Goal: Task Accomplishment & Management: Complete application form

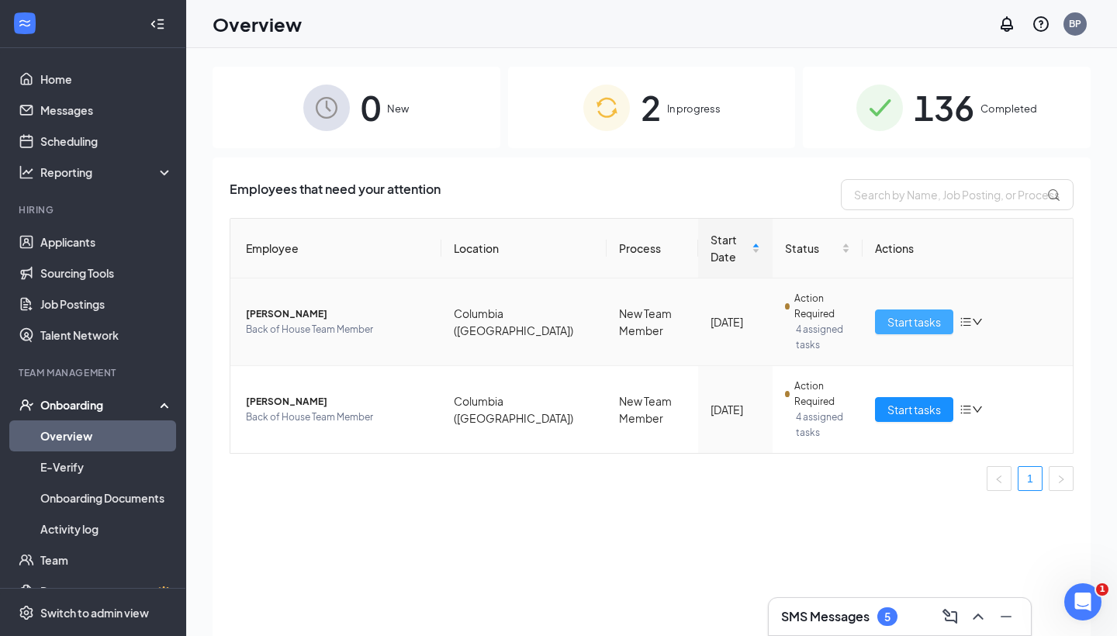
click at [903, 313] on span "Start tasks" at bounding box center [914, 321] width 54 height 17
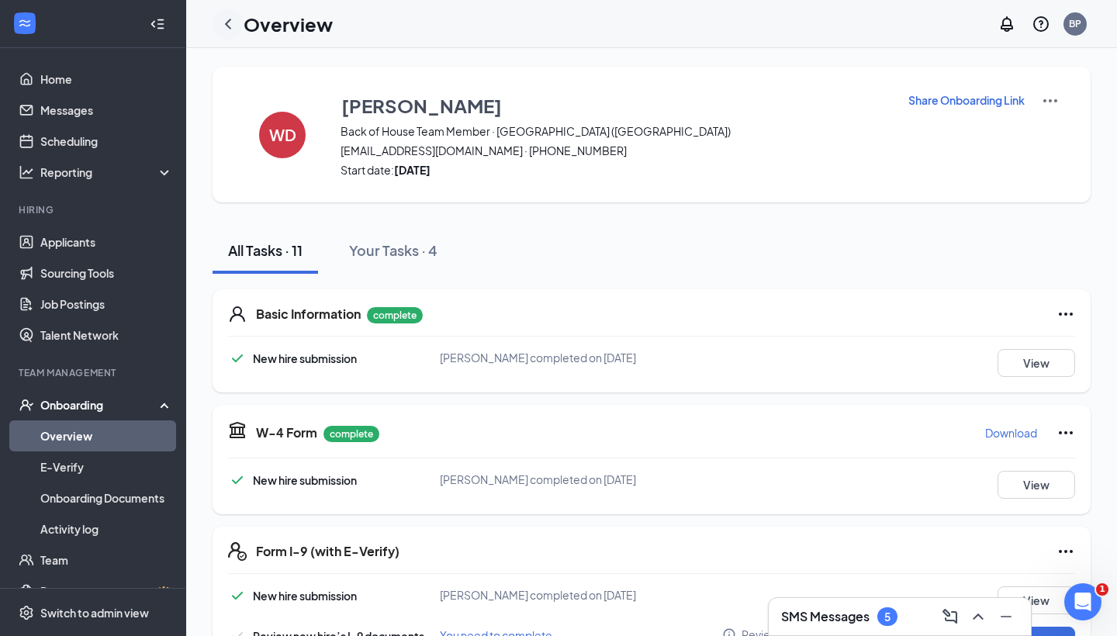
click at [233, 26] on icon "ChevronLeft" at bounding box center [228, 24] width 19 height 19
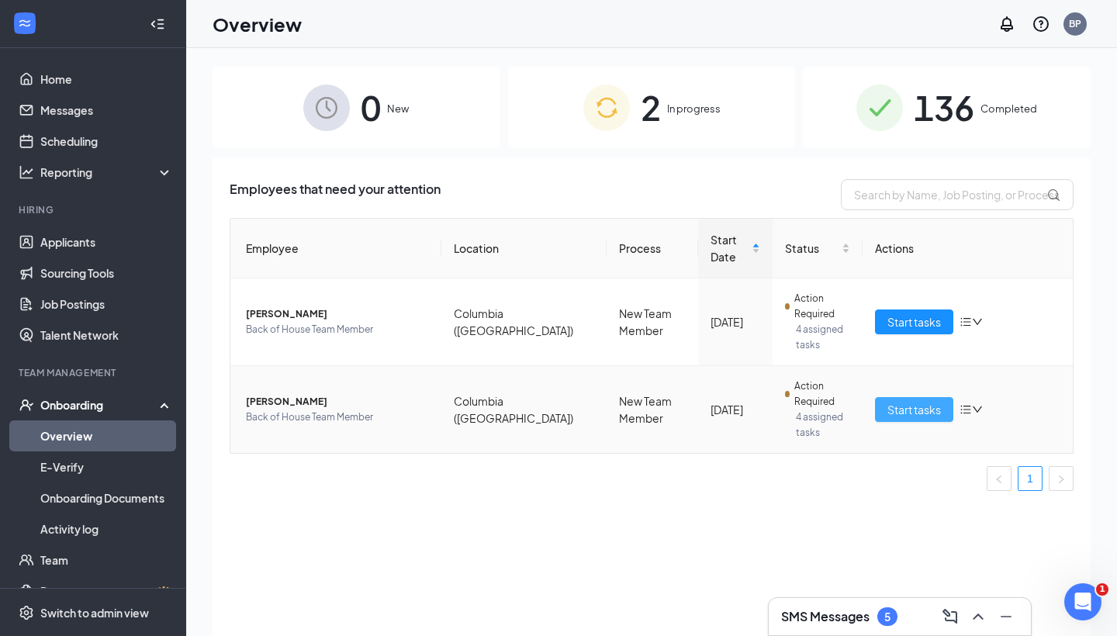
click at [890, 401] on span "Start tasks" at bounding box center [914, 409] width 54 height 17
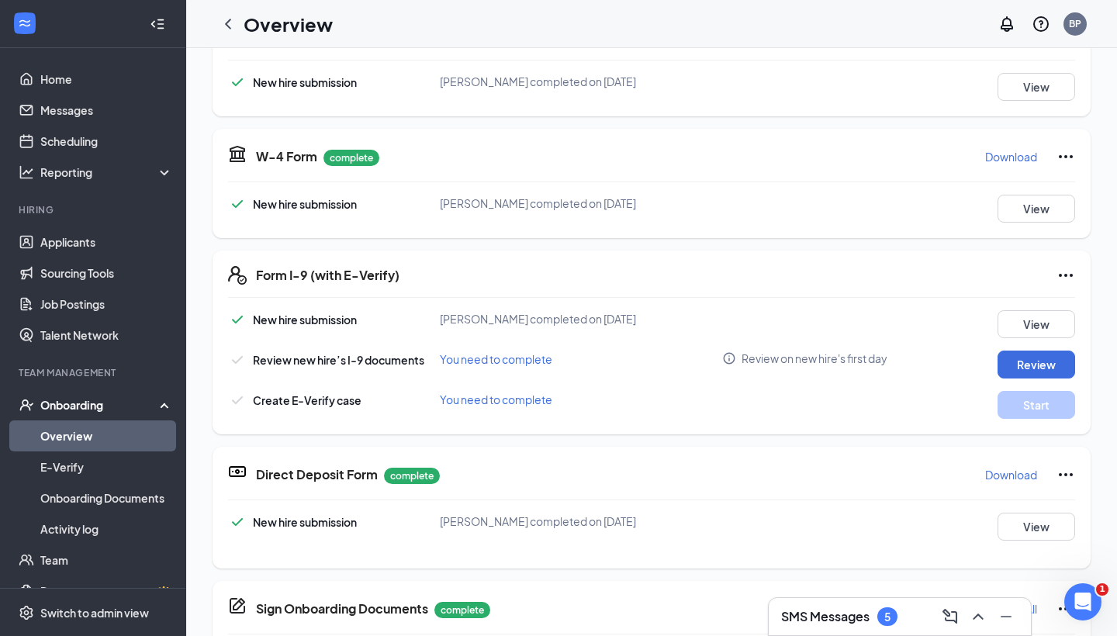
scroll to position [274, 0]
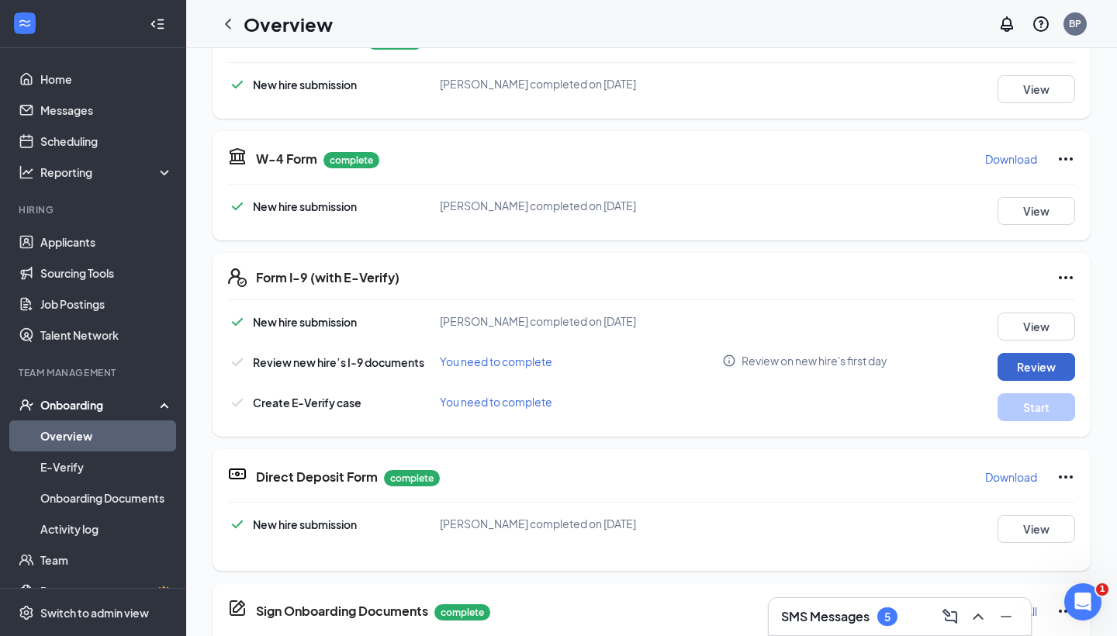
click at [1039, 361] on button "Review" at bounding box center [1036, 367] width 78 height 28
type input "[DATE]"
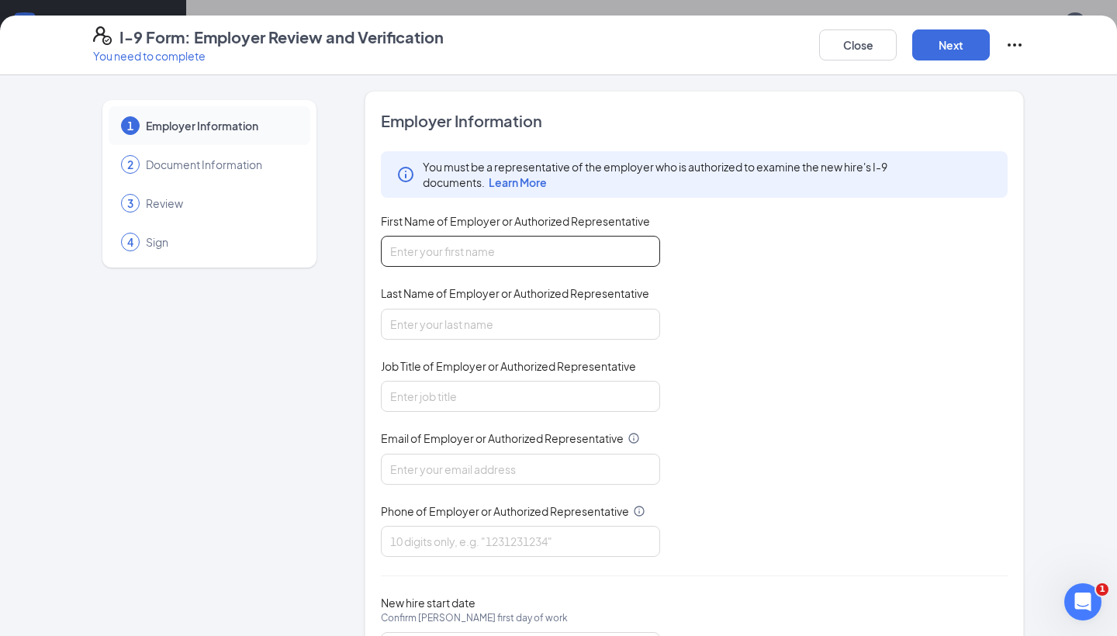
type input "V"
type input "[PERSON_NAME]"
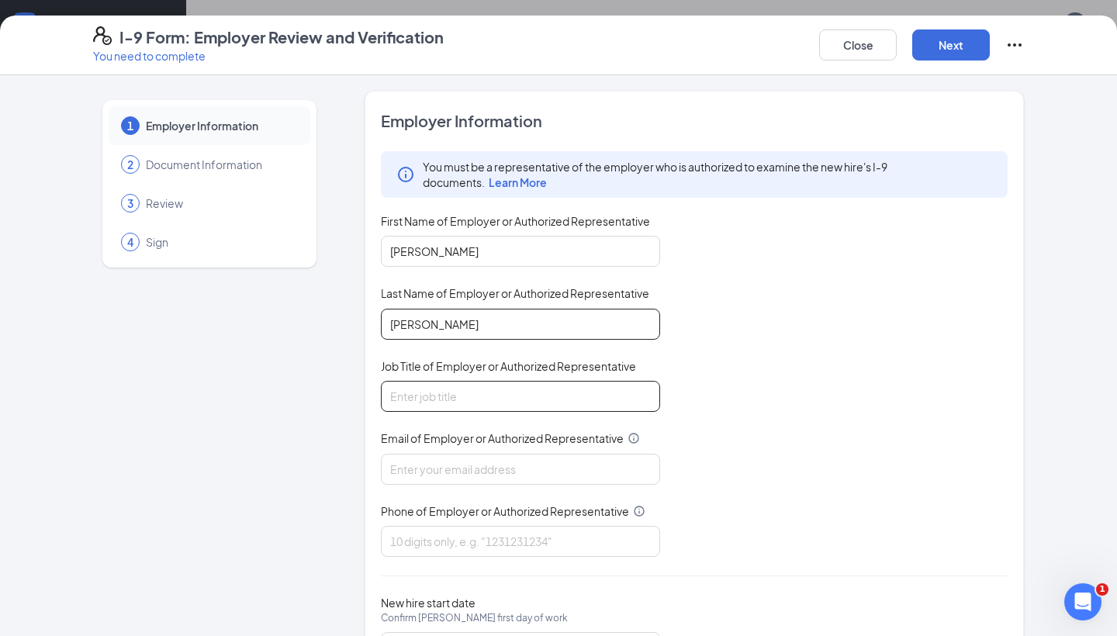
type input "[PERSON_NAME]"
type input "HR"
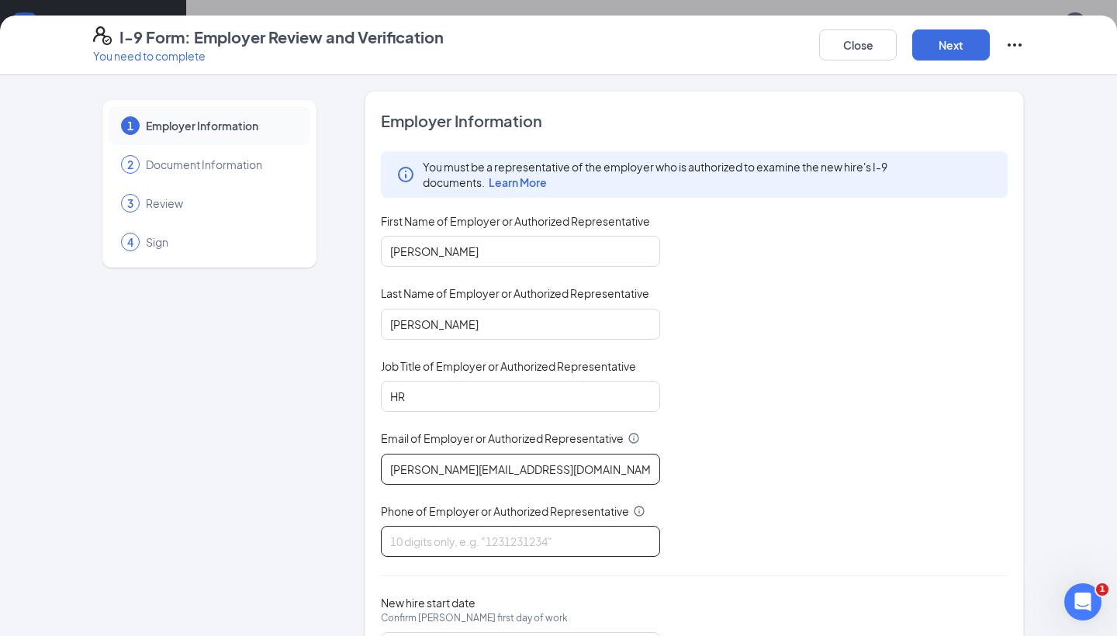
type input "[PERSON_NAME][EMAIL_ADDRESS][DOMAIN_NAME]"
type input "9318142611"
click at [790, 467] on div "You must be a representative of the employer who is authorized to examine the n…" at bounding box center [694, 354] width 627 height 406
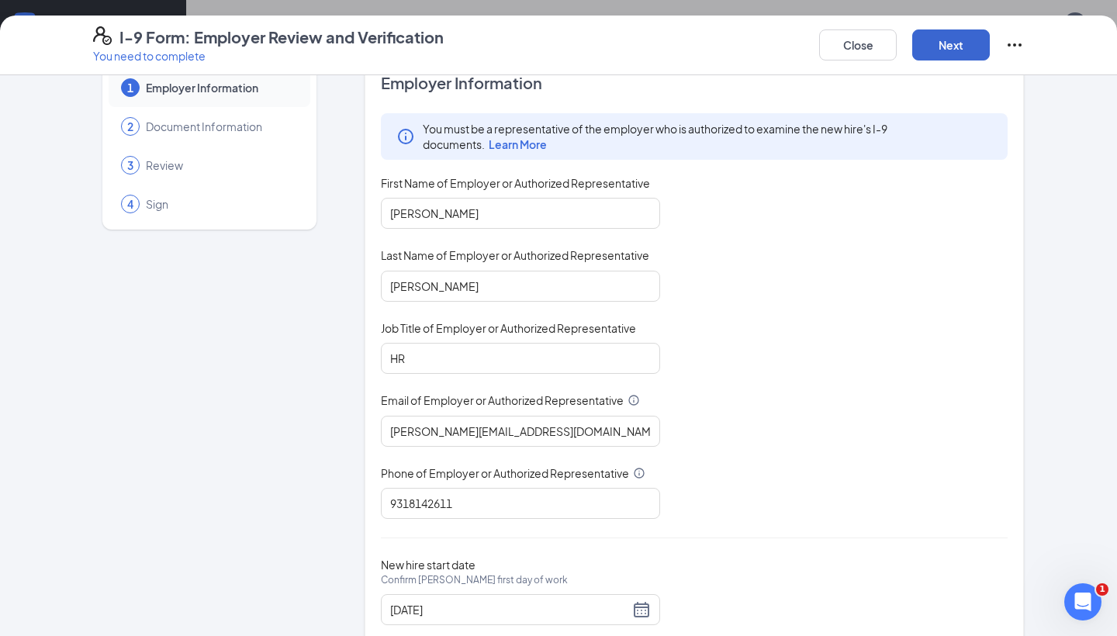
click at [981, 50] on button "Next" at bounding box center [951, 44] width 78 height 31
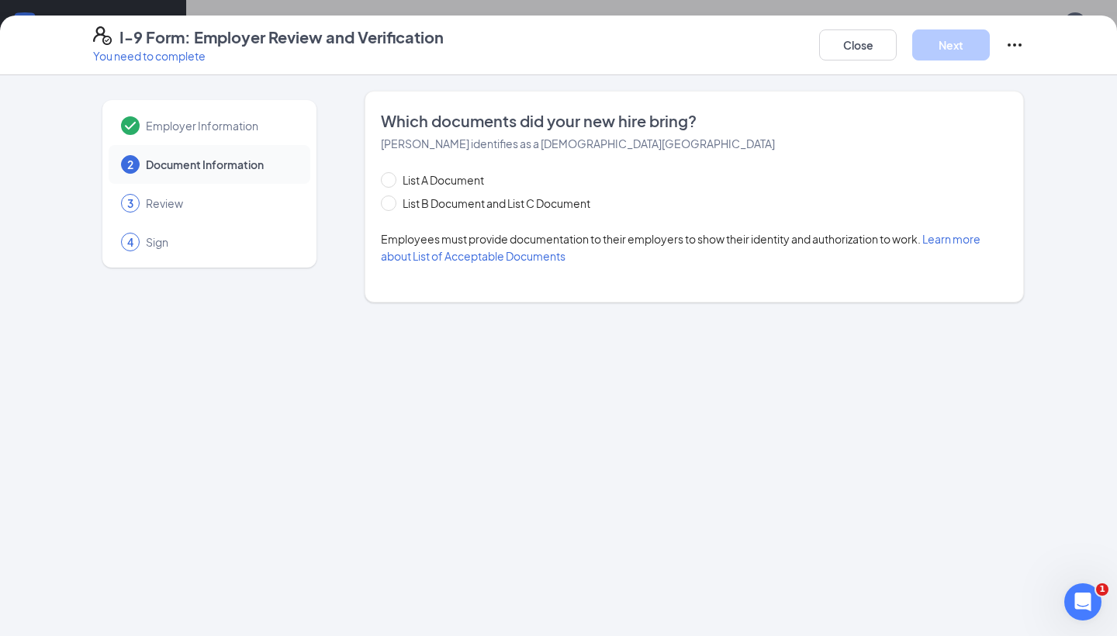
scroll to position [0, 0]
click at [384, 199] on input "List B Document and List C Document" at bounding box center [386, 200] width 11 height 11
radio input "true"
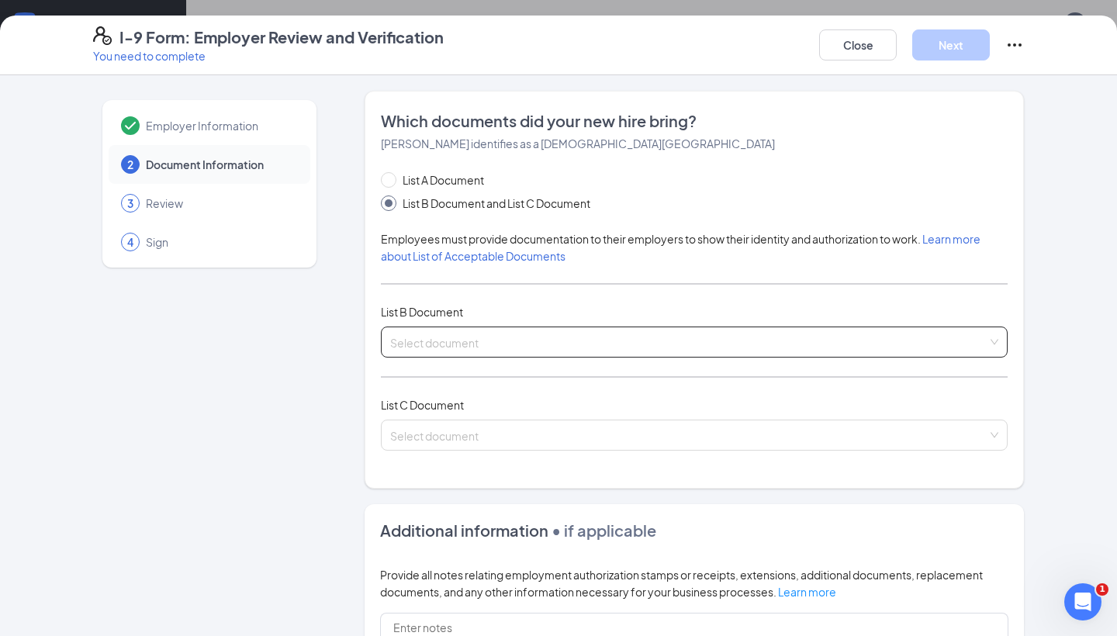
click at [409, 346] on input "search" at bounding box center [688, 338] width 597 height 23
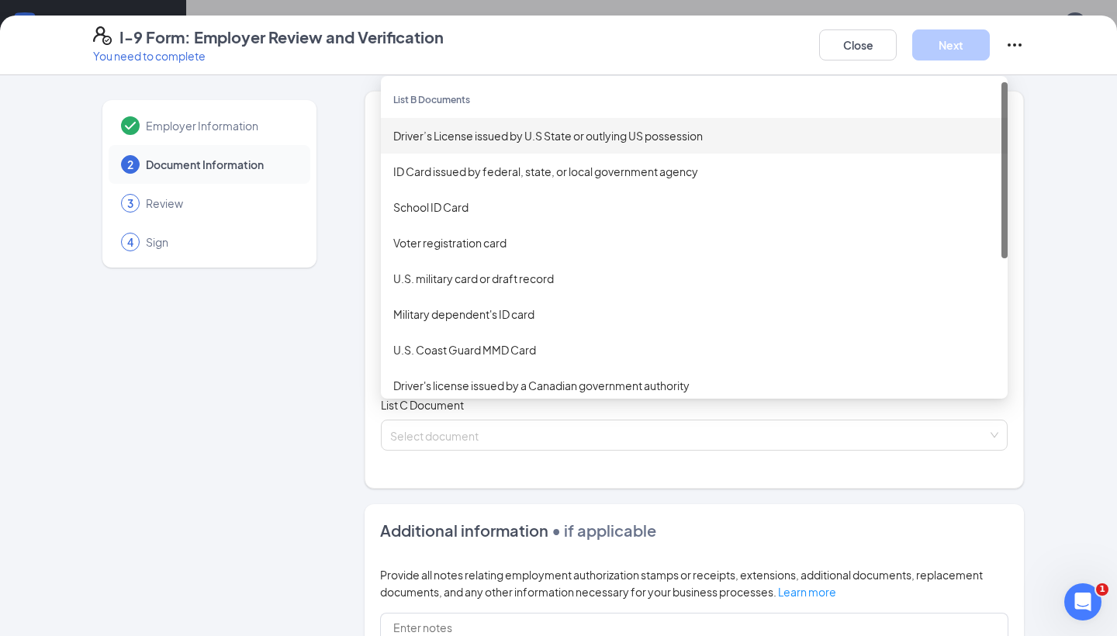
click at [426, 142] on div "Driver’s License issued by U.S State or outlying US possession" at bounding box center [694, 135] width 602 height 17
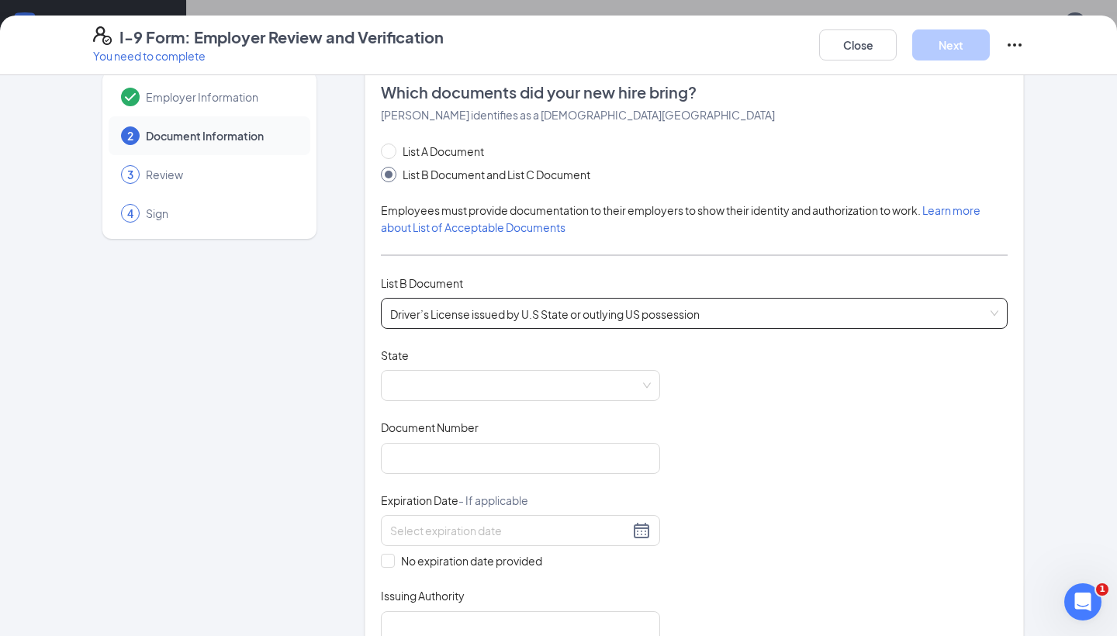
scroll to position [33, 0]
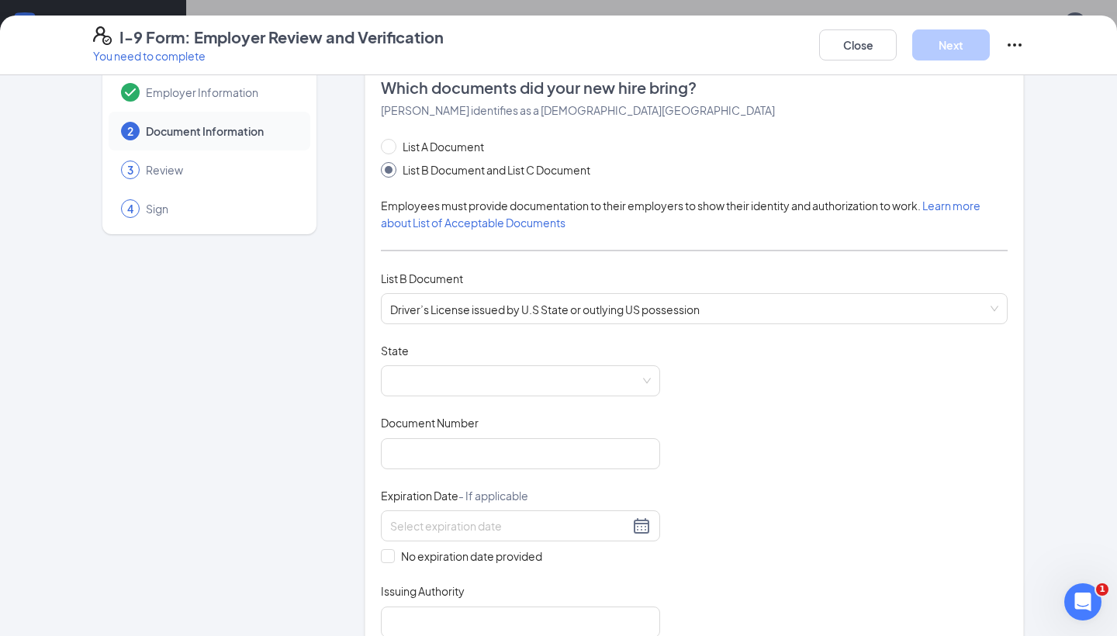
click at [419, 364] on div "State" at bounding box center [520, 354] width 279 height 22
click at [419, 383] on span at bounding box center [520, 380] width 261 height 29
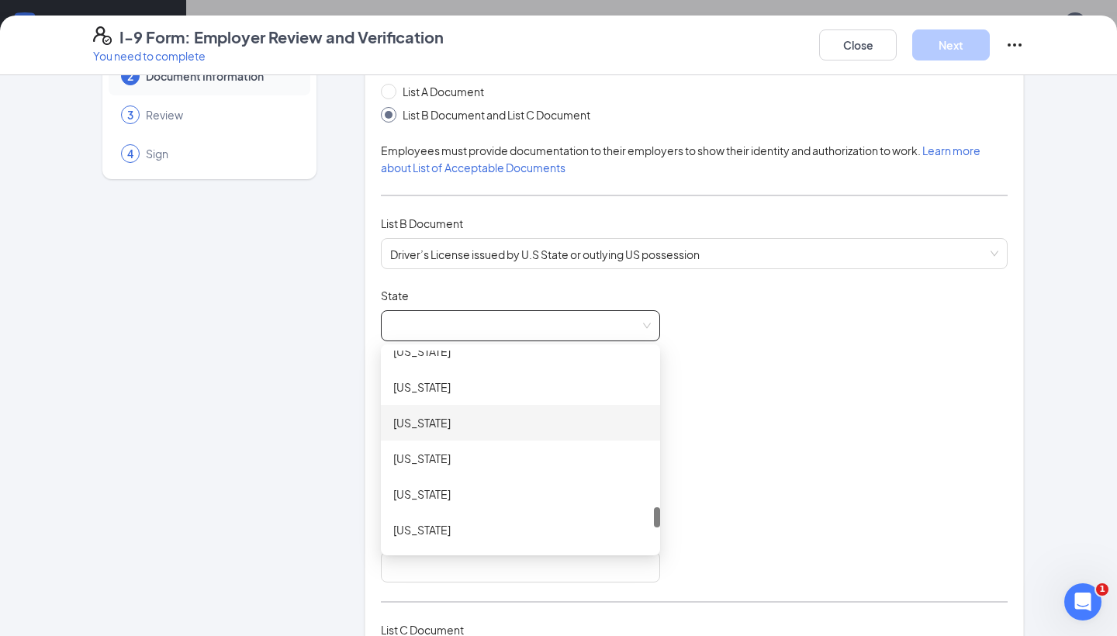
scroll to position [1516, 0]
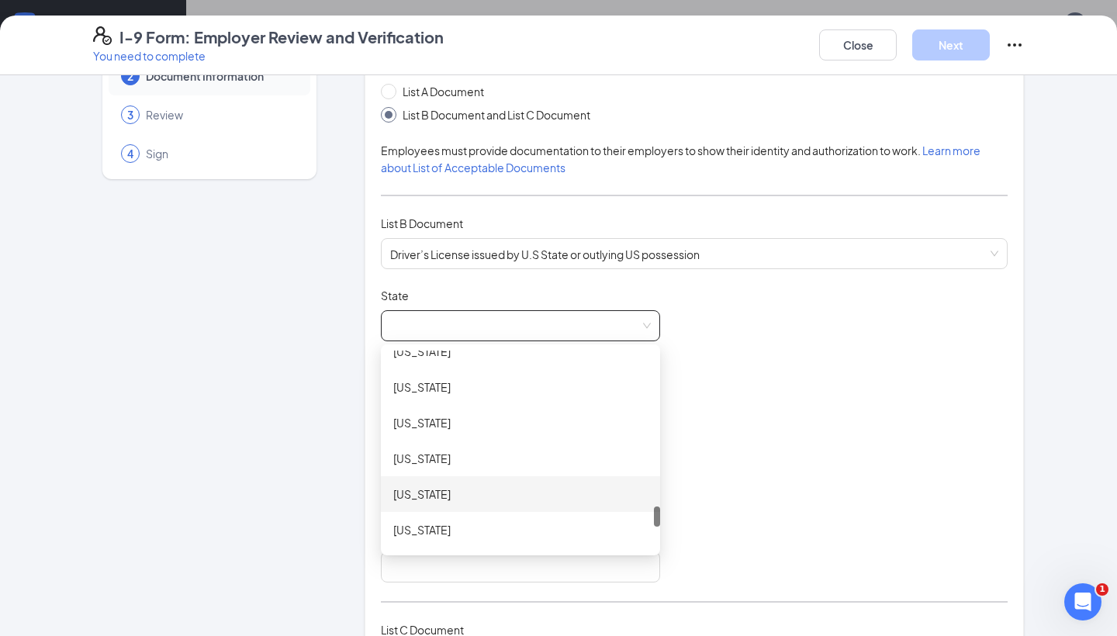
click at [434, 491] on div "[US_STATE]" at bounding box center [520, 494] width 254 height 17
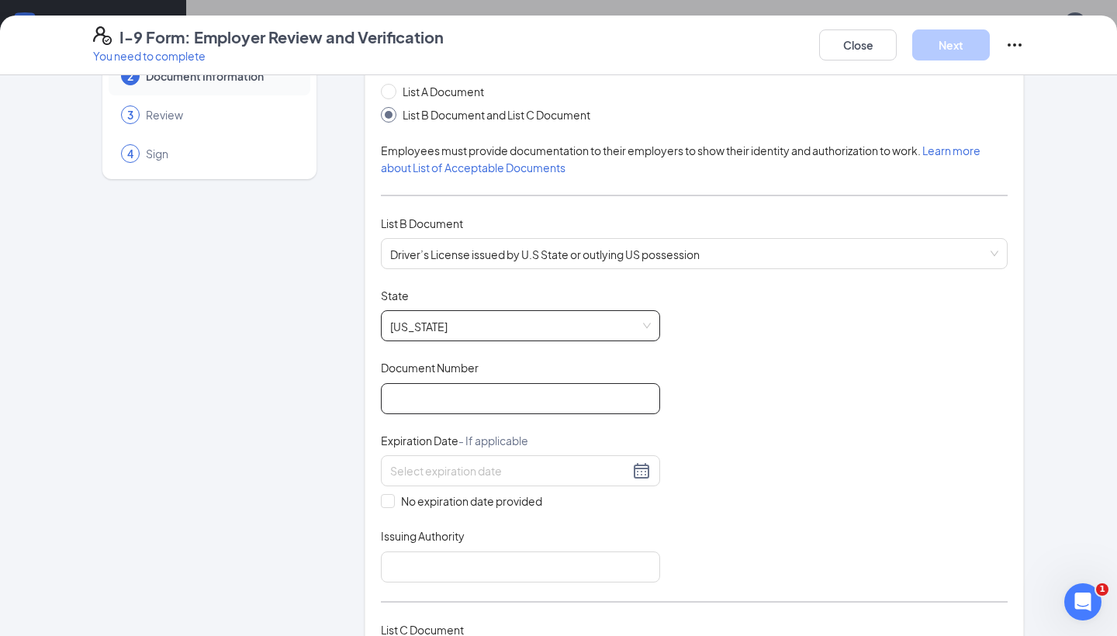
click at [423, 395] on input "Document Number" at bounding box center [520, 398] width 279 height 31
type input "046432096"
click at [413, 472] on input at bounding box center [509, 470] width 239 height 17
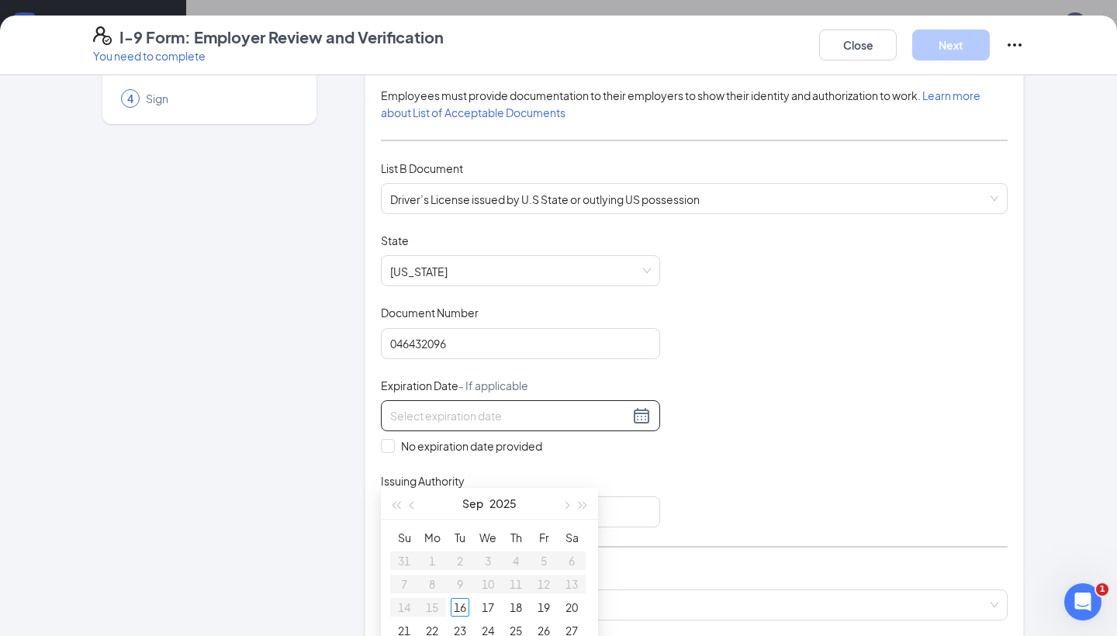
scroll to position [146, 0]
type input "[DATE]"
click at [516, 635] on div "22" at bounding box center [515, 630] width 19 height 19
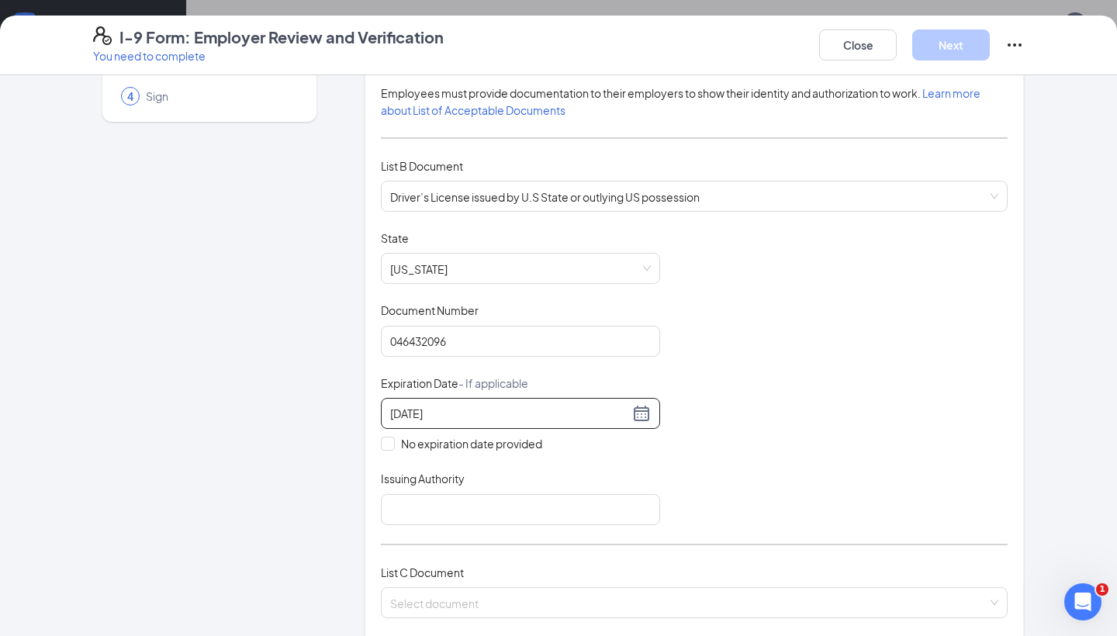
click at [845, 486] on div "Document Title Driver’s License issued by U.S State or outlying US possession S…" at bounding box center [694, 377] width 627 height 295
click at [399, 510] on input "Issuing Authority" at bounding box center [520, 509] width 279 height 31
type input "State of [US_STATE]"
click at [686, 463] on div "Document Title Driver’s License issued by U.S State or outlying US possession S…" at bounding box center [694, 377] width 627 height 295
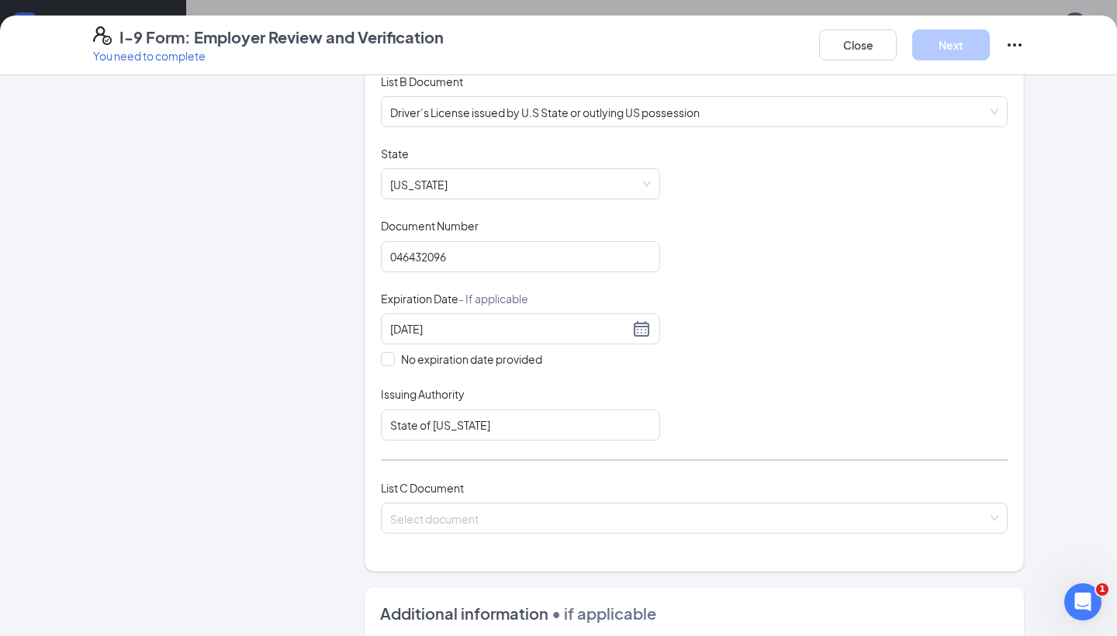
scroll to position [233, 0]
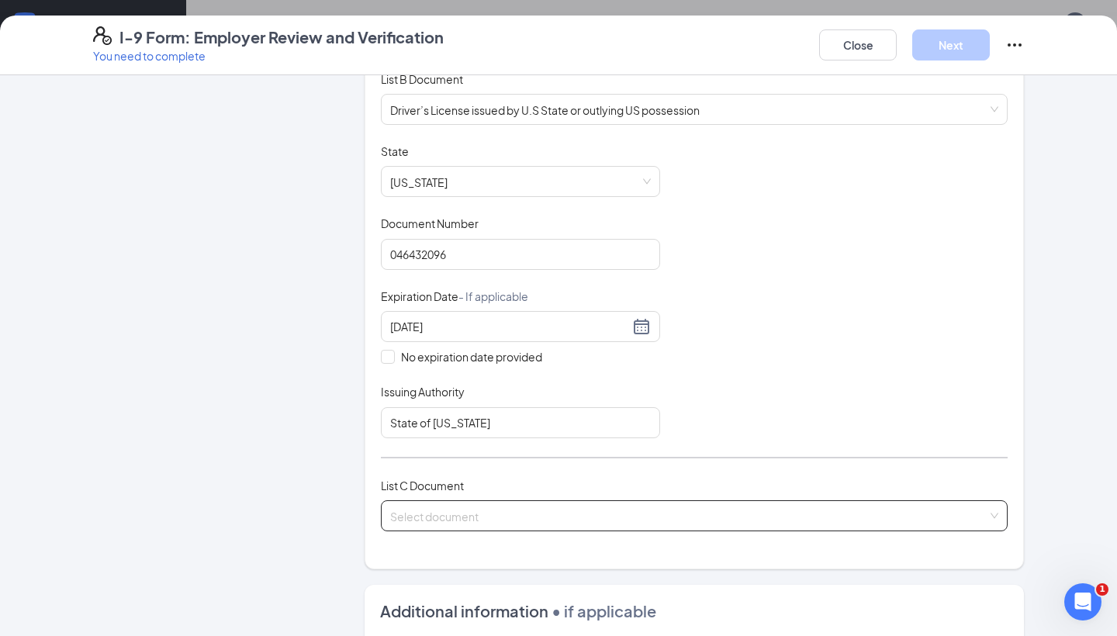
click at [542, 515] on input "search" at bounding box center [688, 512] width 597 height 23
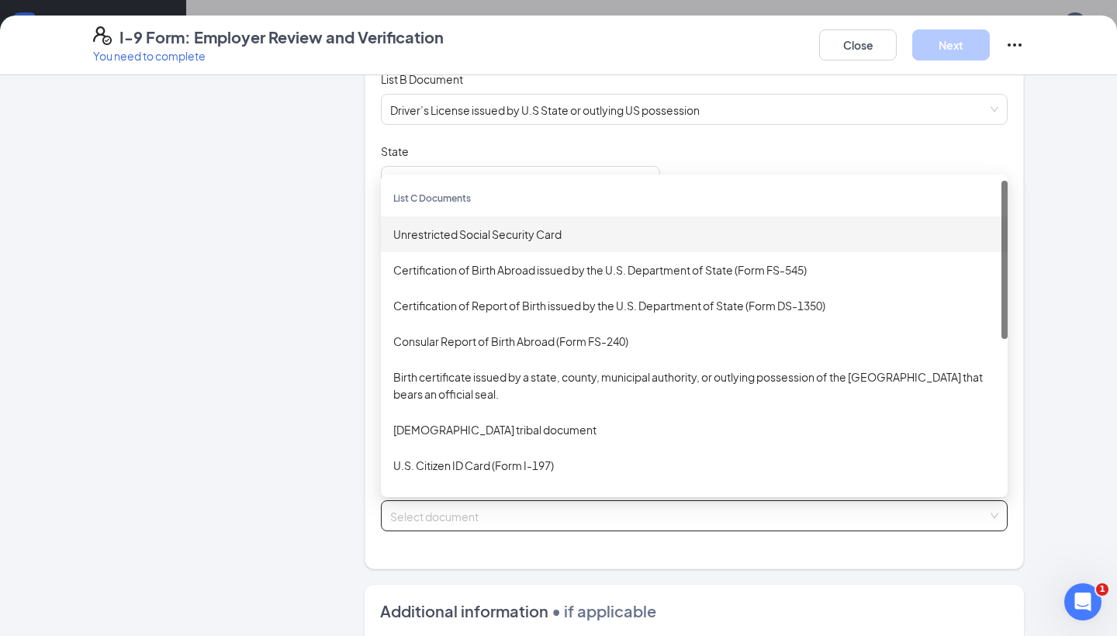
click at [472, 227] on div "Unrestricted Social Security Card" at bounding box center [694, 234] width 602 height 17
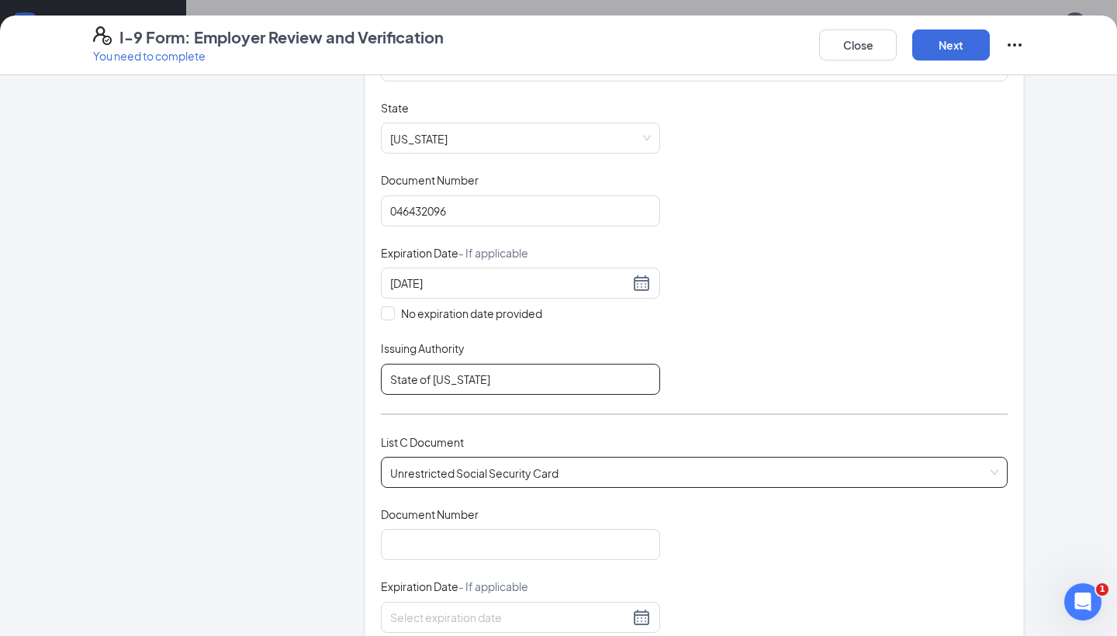
scroll to position [288, 0]
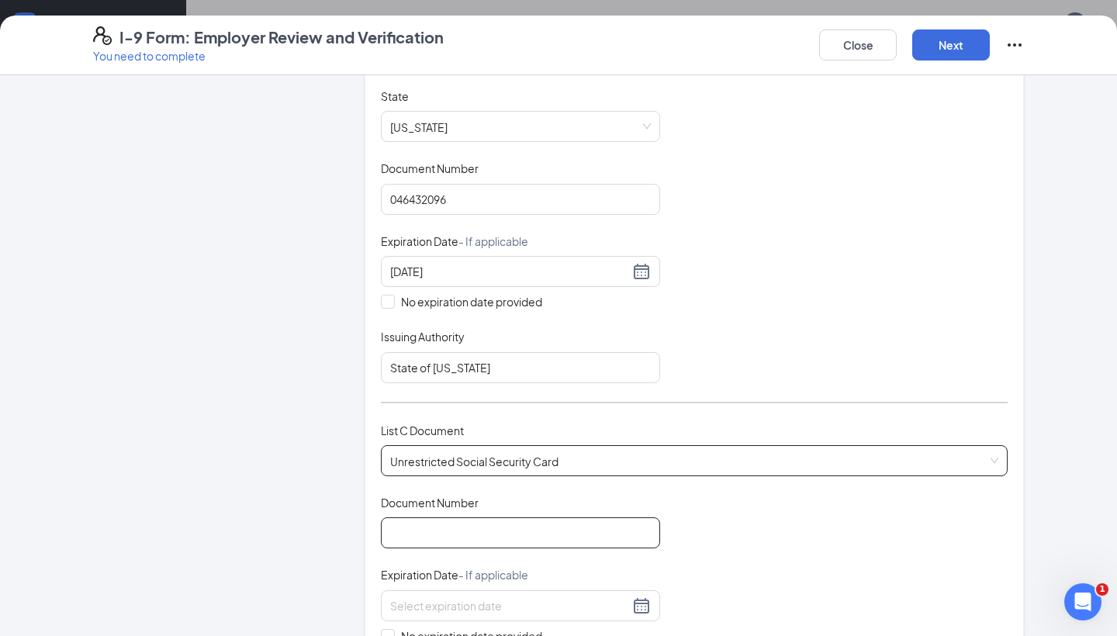
click at [427, 524] on input "Document Number" at bounding box center [520, 532] width 279 height 31
type input "408137099"
click at [785, 554] on div "Document Title Unrestricted Social Security Card Document Number 408137099 Expi…" at bounding box center [694, 606] width 627 height 222
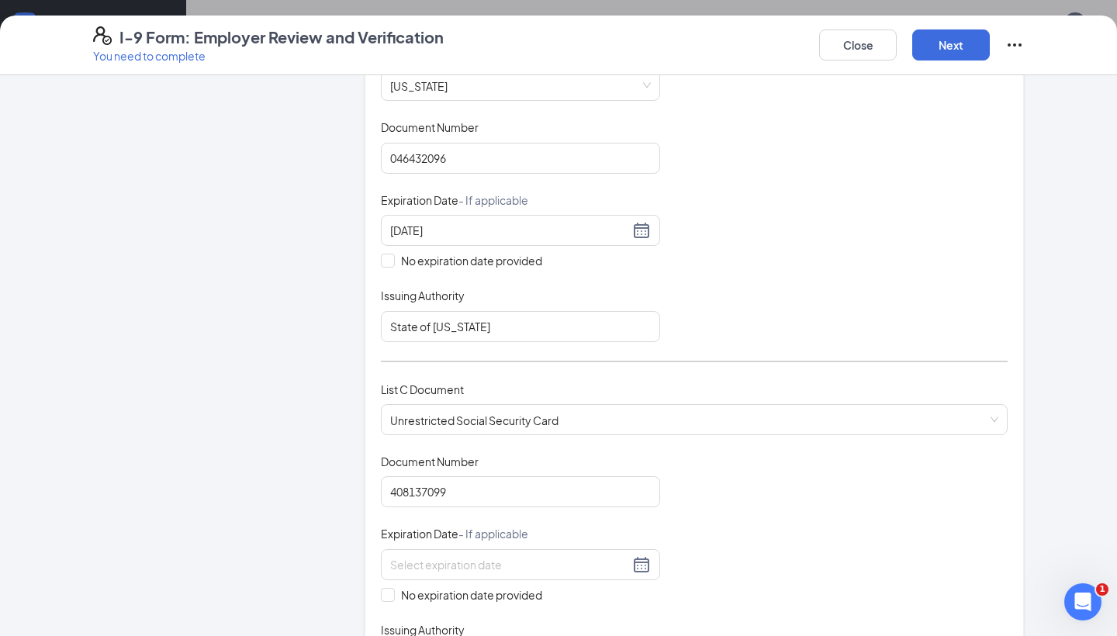
scroll to position [340, 0]
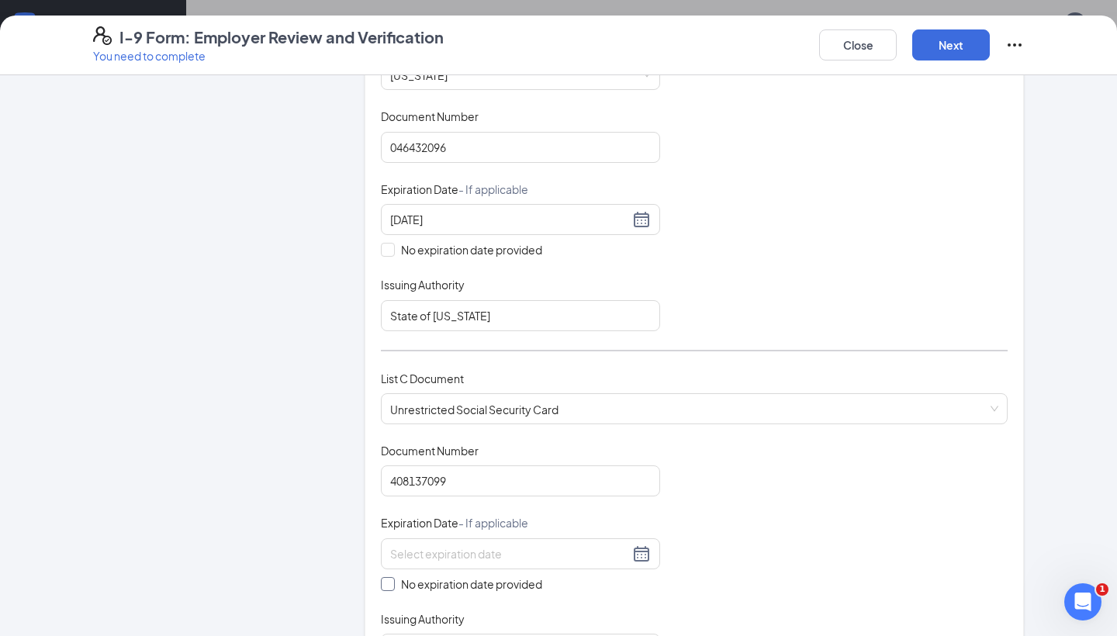
click at [389, 580] on input "No expiration date provided" at bounding box center [386, 582] width 11 height 11
checkbox input "true"
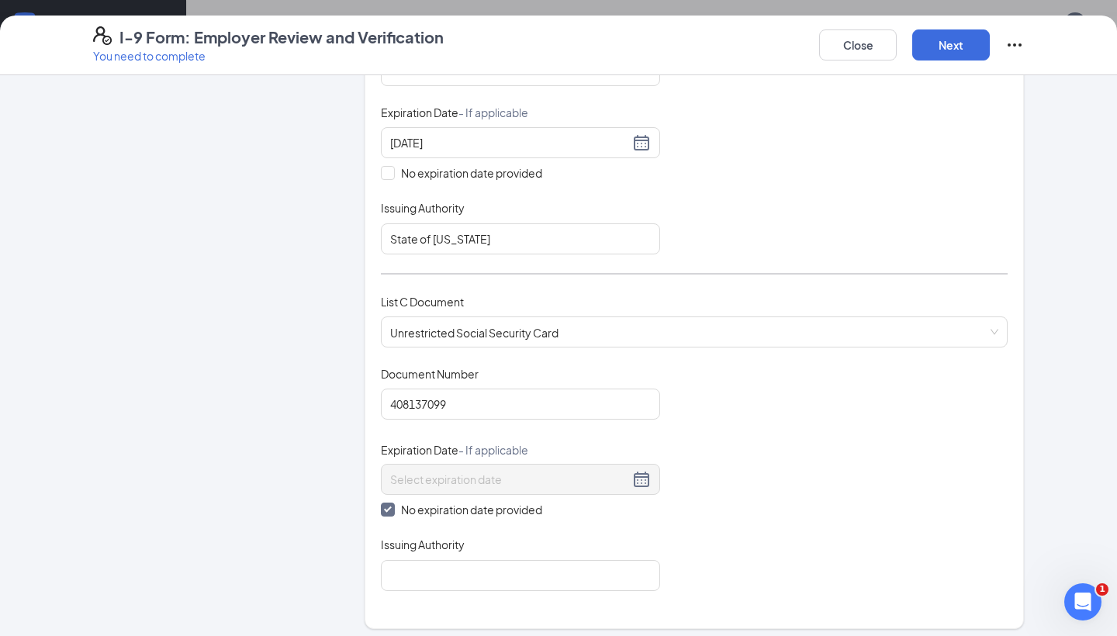
scroll to position [423, 0]
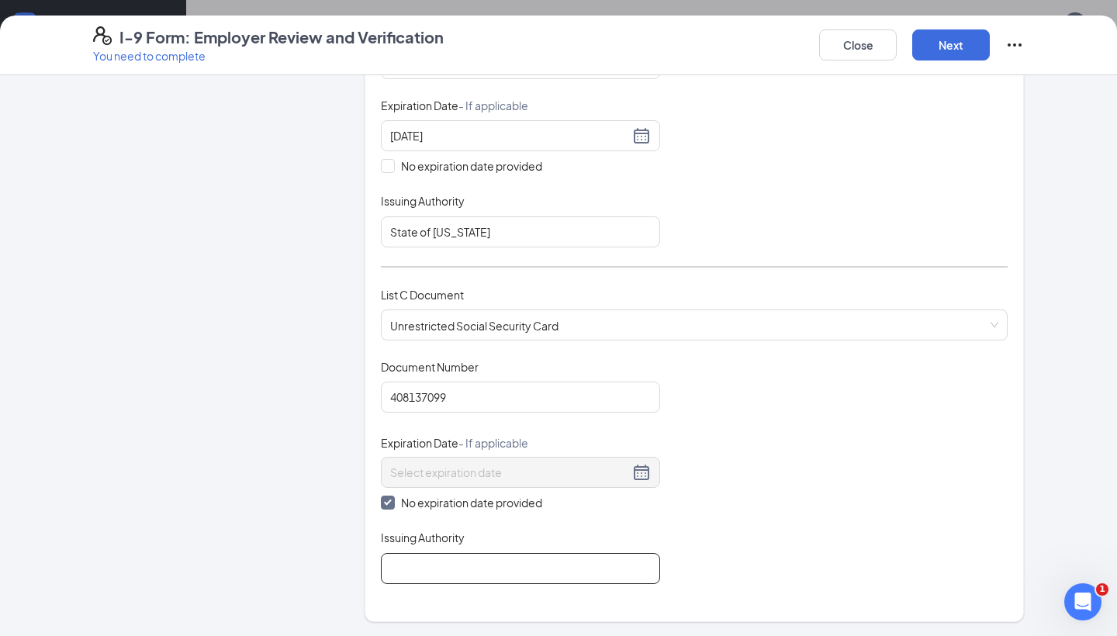
click at [410, 562] on input "Issuing Authority" at bounding box center [520, 568] width 279 height 31
type input "Social Security Administration"
click at [728, 501] on div "Document Title Unrestricted Social Security Card Document Number 408137099 Expi…" at bounding box center [694, 471] width 627 height 225
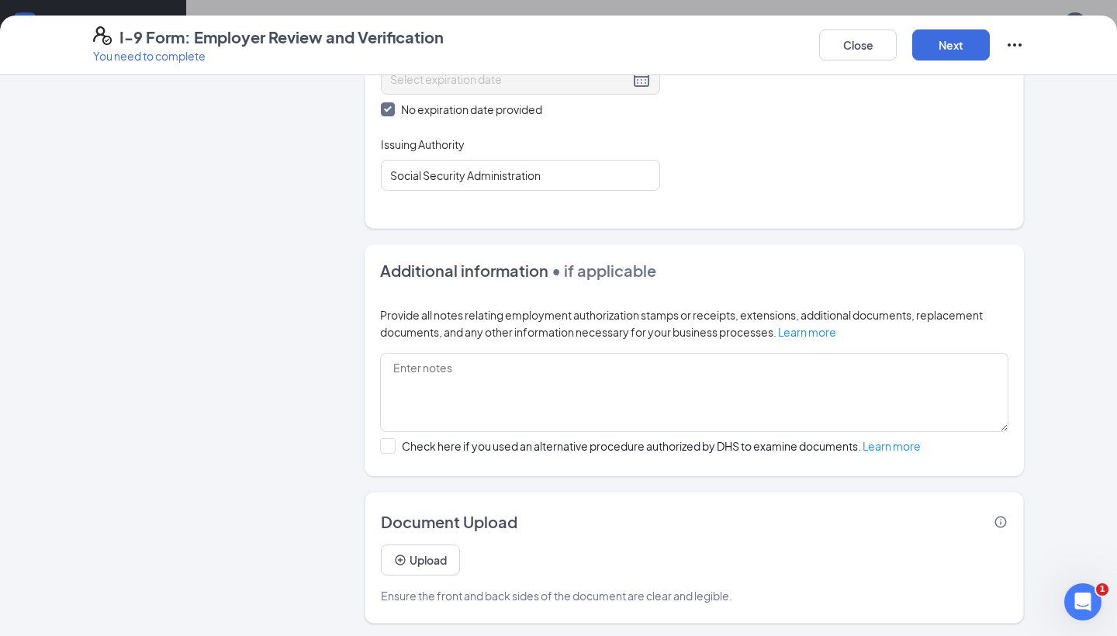
scroll to position [816, 0]
click at [944, 53] on button "Next" at bounding box center [951, 44] width 78 height 31
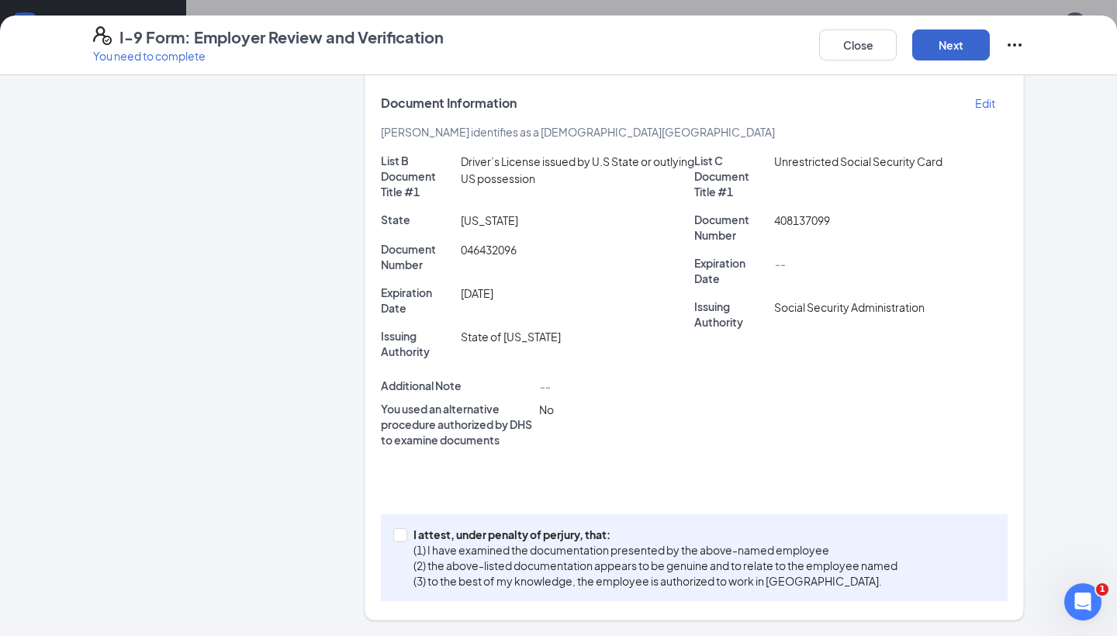
scroll to position [330, 0]
click at [396, 537] on input "I attest, under penalty of [PERSON_NAME], that: (1) I have examined the documen…" at bounding box center [398, 534] width 11 height 11
checkbox input "true"
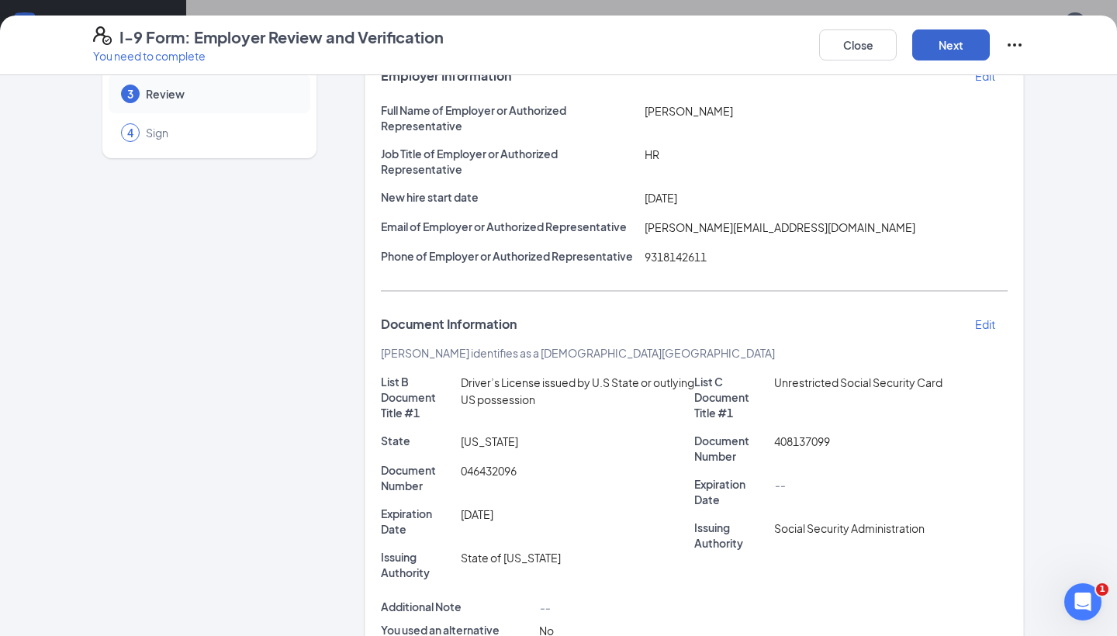
click at [937, 50] on button "Next" at bounding box center [951, 44] width 78 height 31
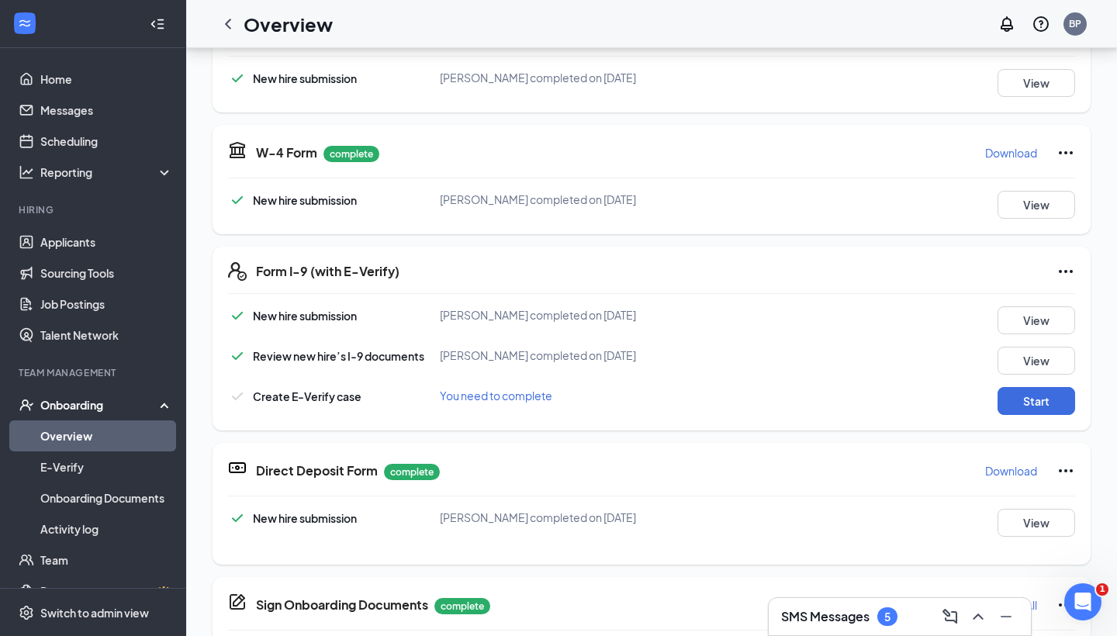
scroll to position [262, 0]
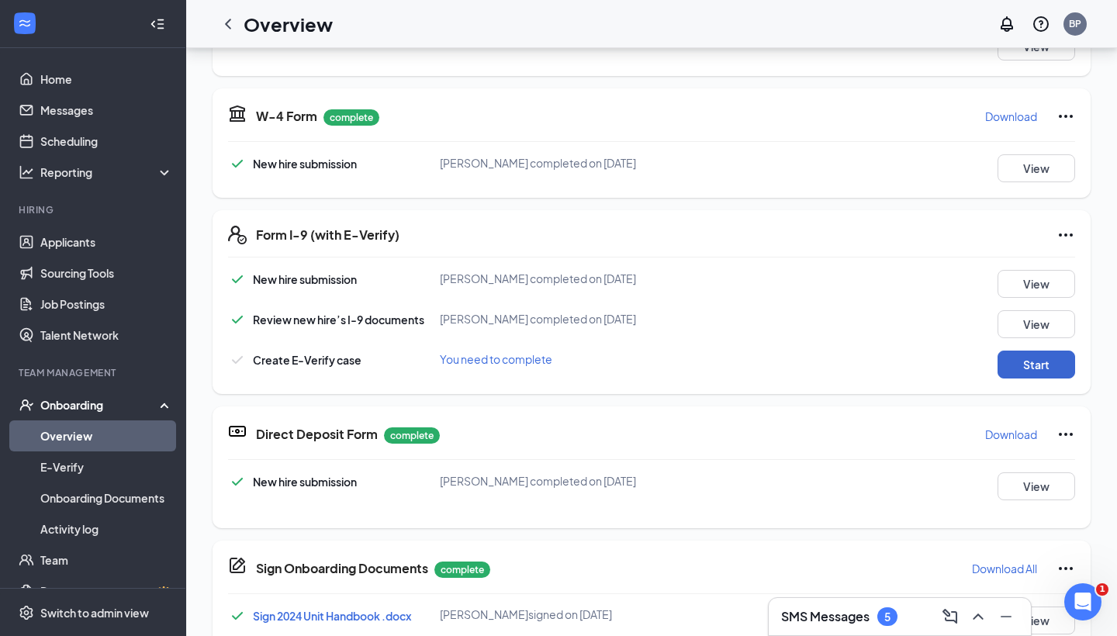
click at [1031, 363] on button "Start" at bounding box center [1036, 365] width 78 height 28
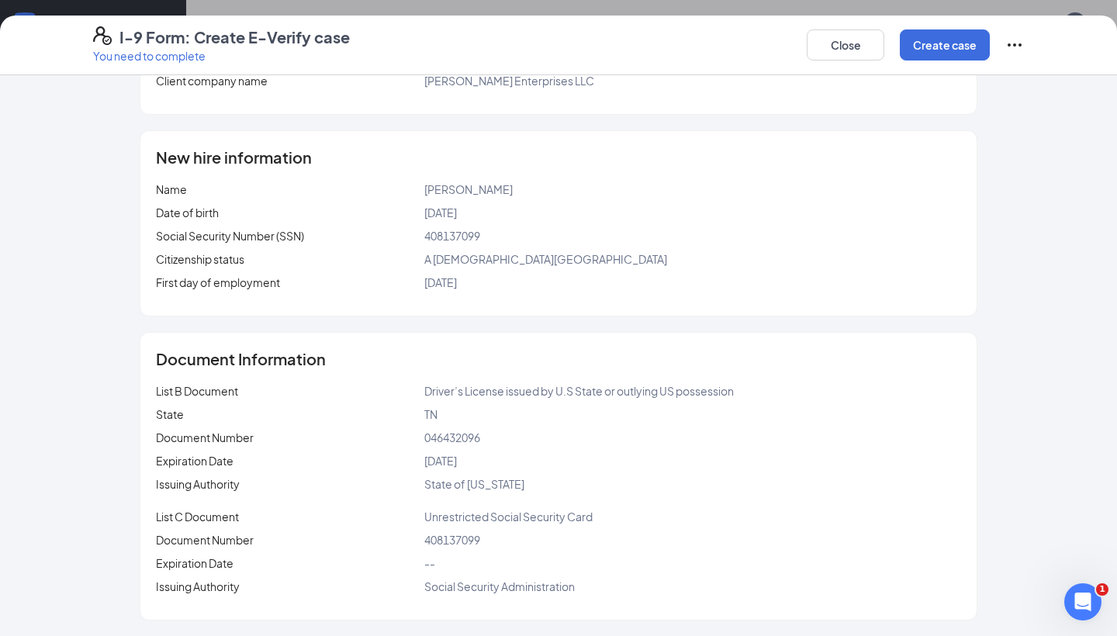
scroll to position [141, 0]
click at [939, 43] on button "Create case" at bounding box center [945, 44] width 90 height 31
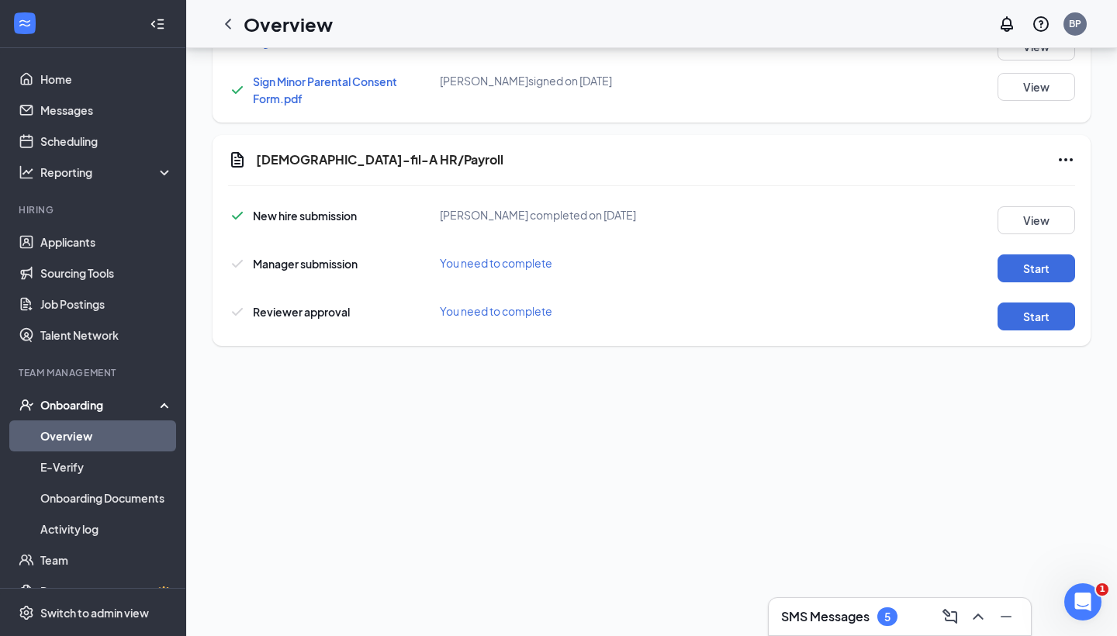
scroll to position [360, 0]
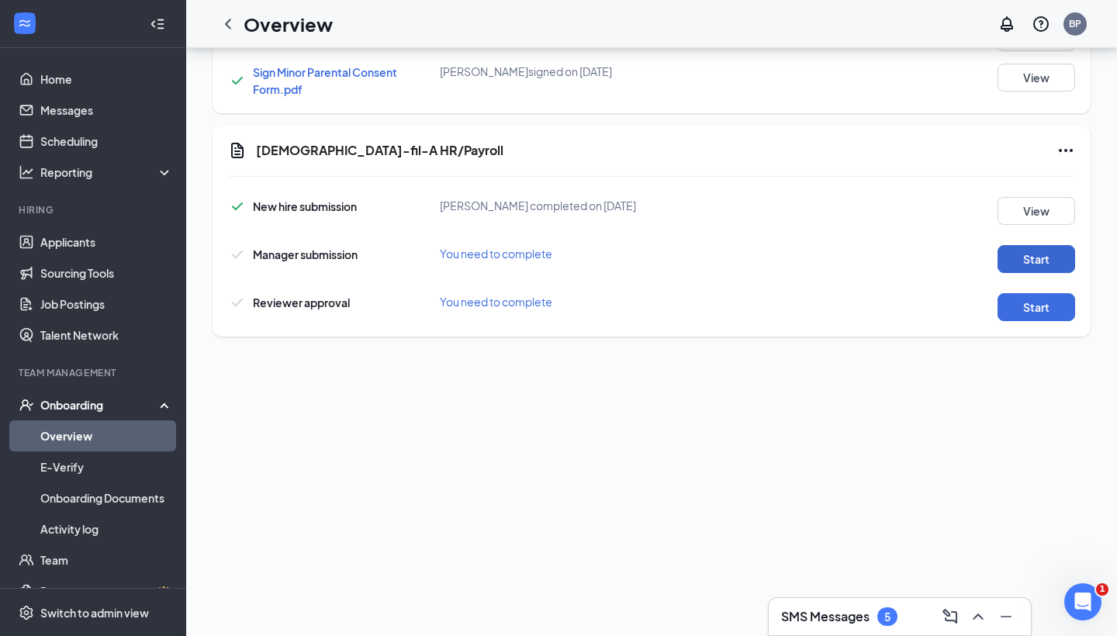
click at [1043, 270] on button "Start" at bounding box center [1036, 259] width 78 height 28
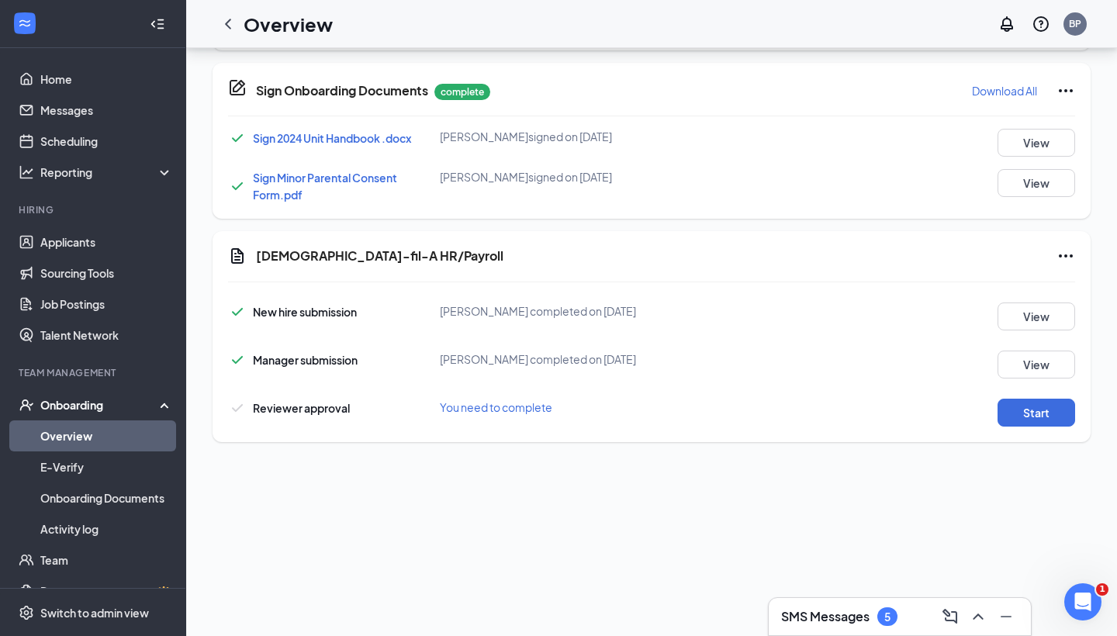
scroll to position [398, 0]
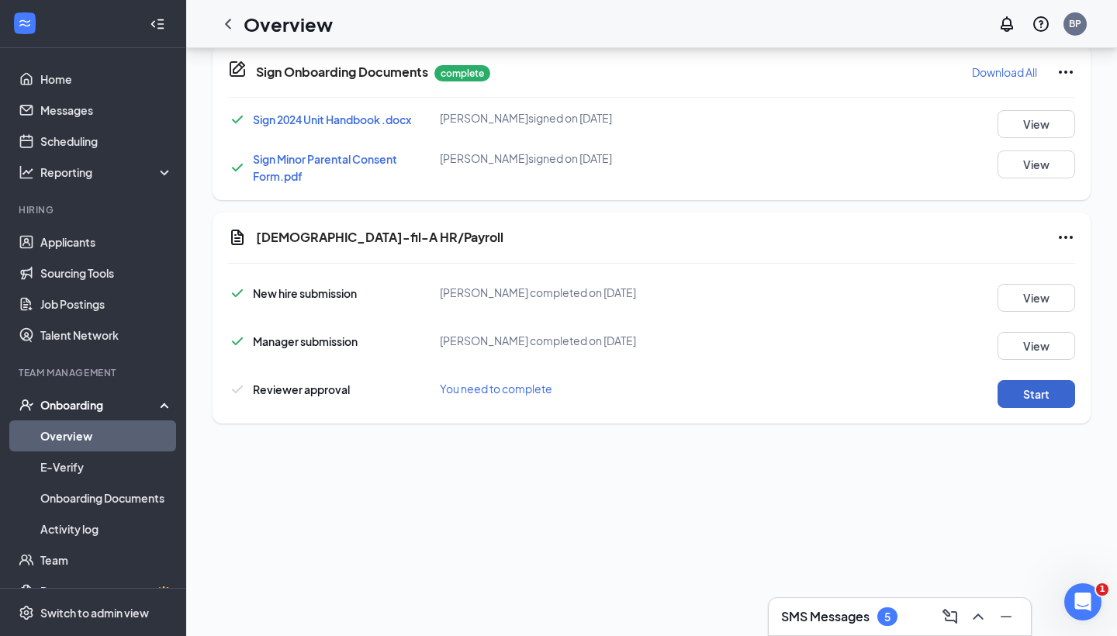
click at [1039, 396] on button "Start" at bounding box center [1036, 394] width 78 height 28
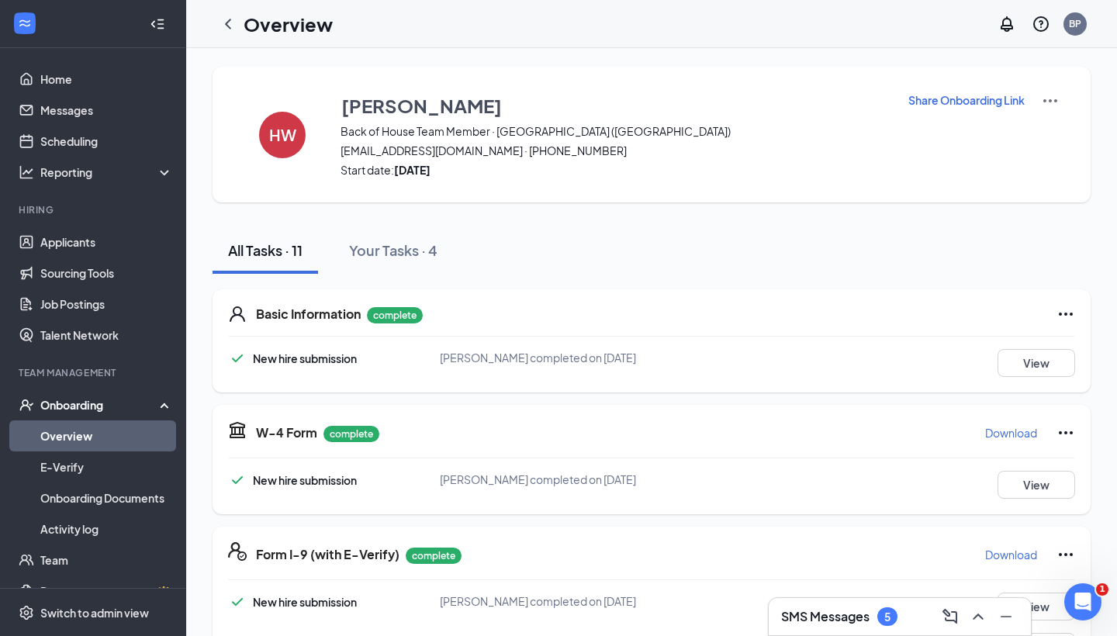
scroll to position [0, 0]
